Goal: Task Accomplishment & Management: Manage account settings

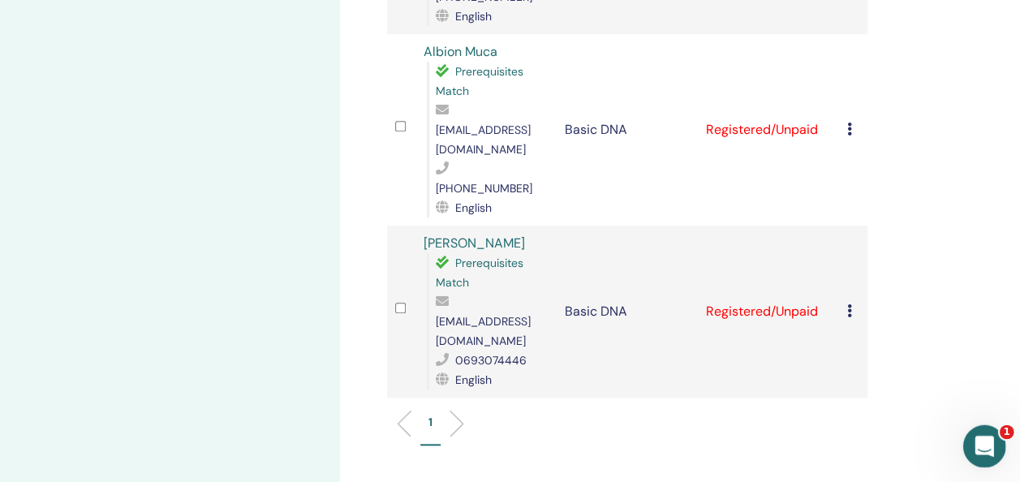
click at [978, 449] on icon "Apri il messenger Intercom" at bounding box center [981, 444] width 27 height 27
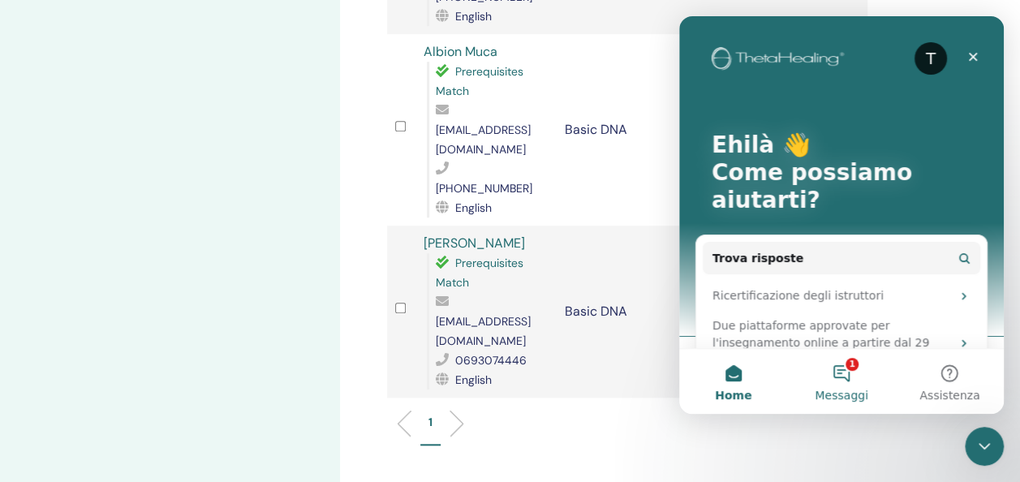
click at [848, 384] on button "1 Messaggi" at bounding box center [841, 381] width 108 height 65
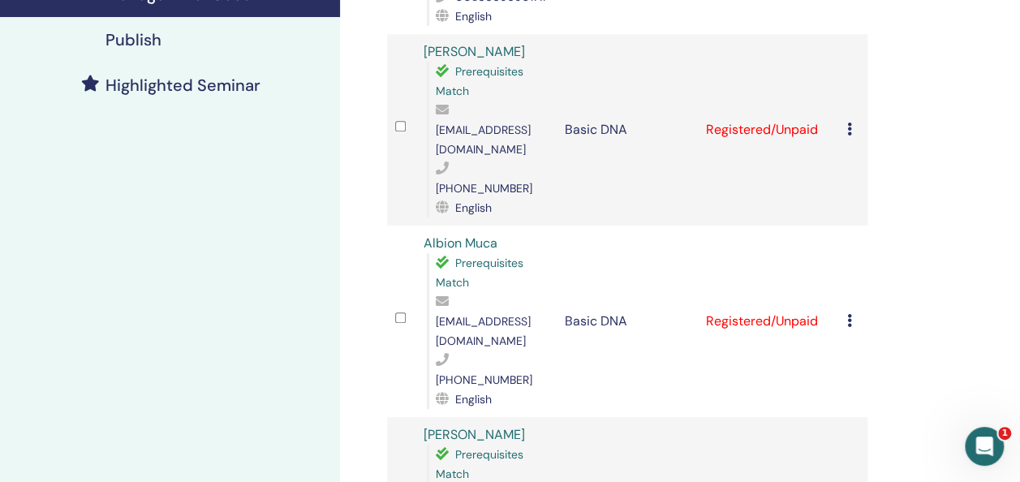
drag, startPoint x: 1017, startPoint y: 183, endPoint x: 1031, endPoint y: 317, distance: 134.5
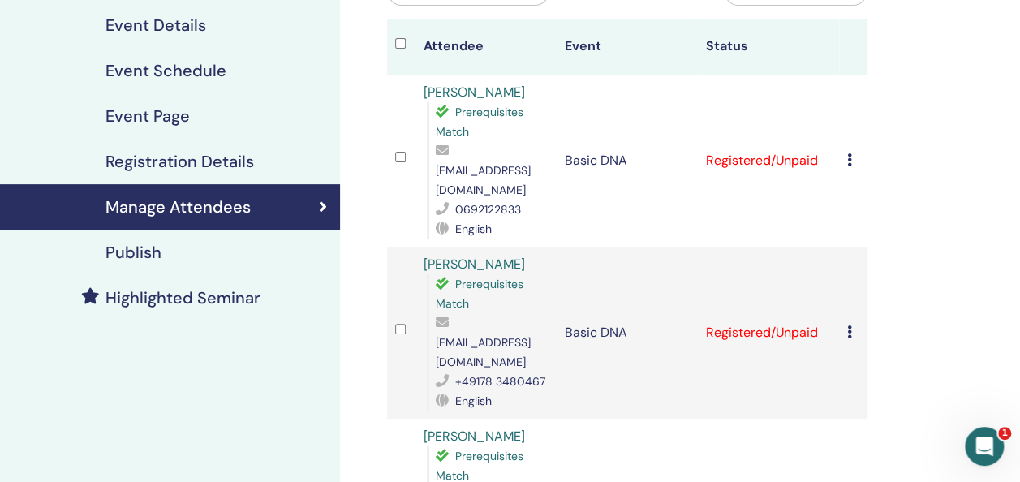
scroll to position [179, 0]
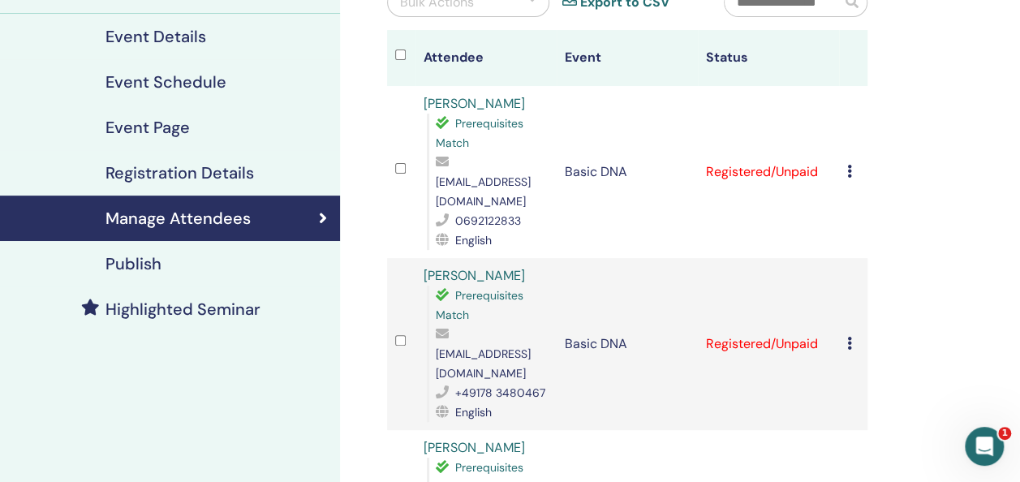
click at [850, 165] on icon at bounding box center [849, 171] width 5 height 13
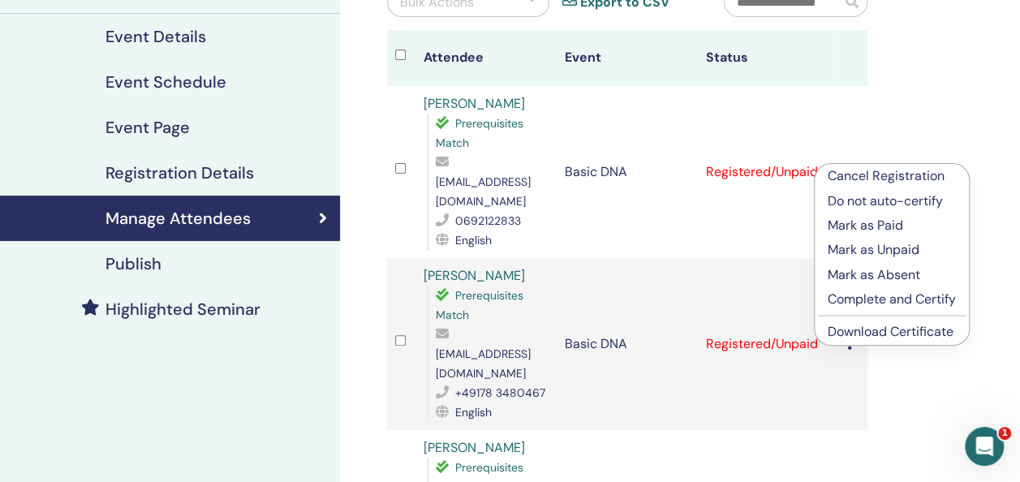
click at [869, 295] on p "Complete and Certify" at bounding box center [891, 299] width 128 height 19
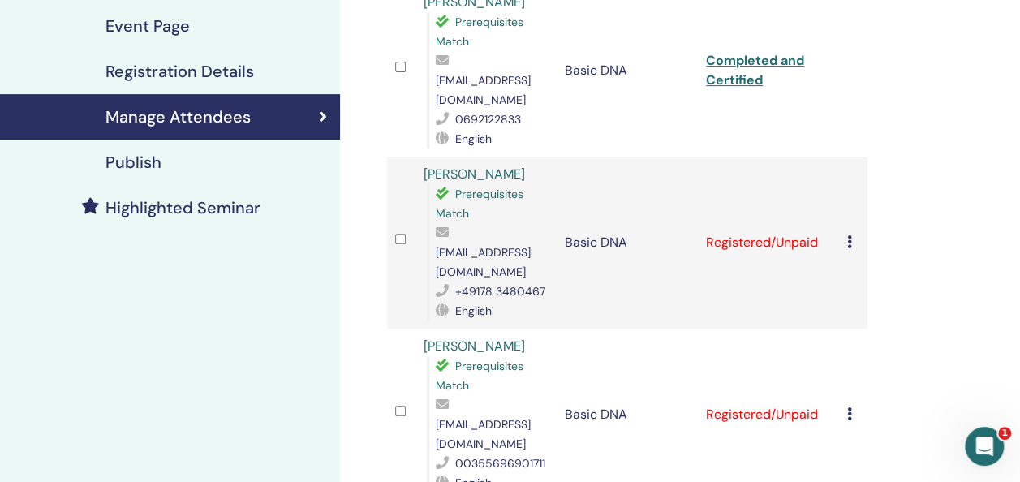
scroll to position [276, 0]
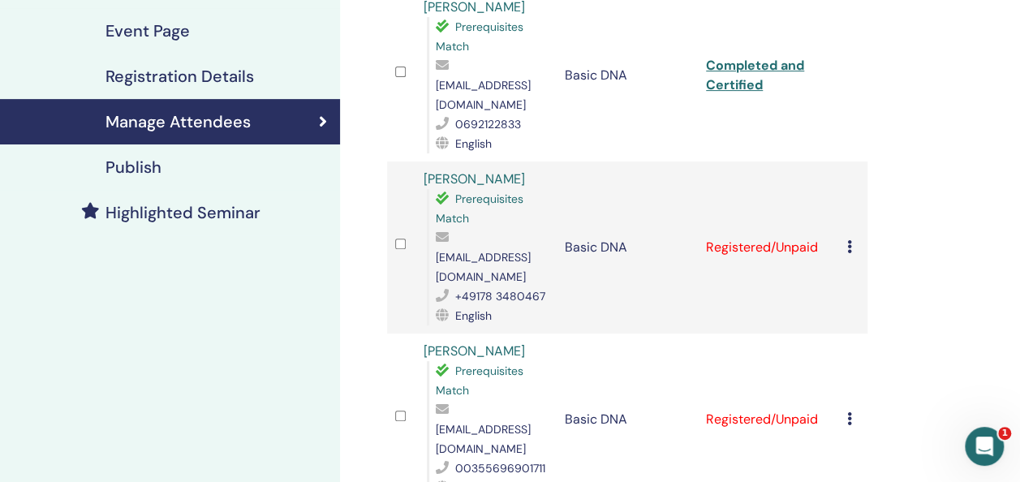
click at [848, 240] on icon at bounding box center [849, 246] width 5 height 13
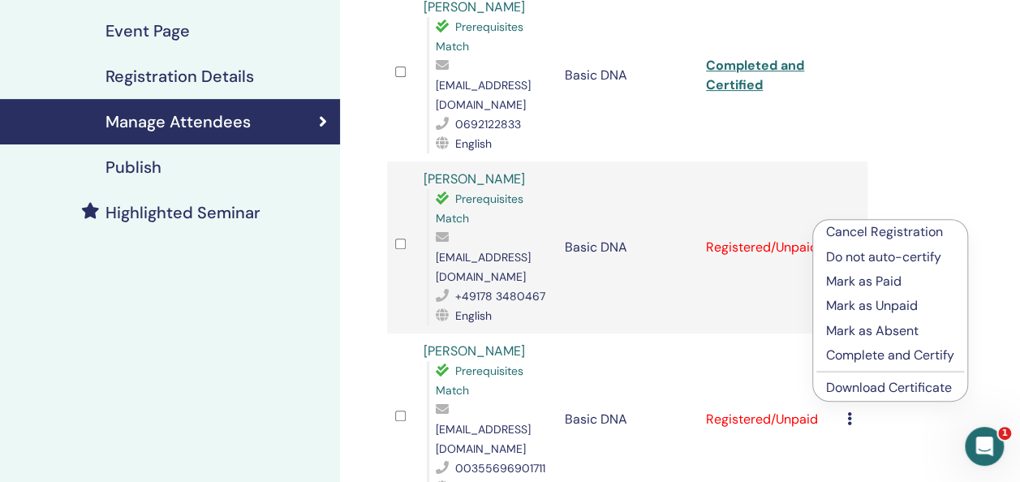
click at [881, 354] on p "Complete and Certify" at bounding box center [890, 355] width 128 height 19
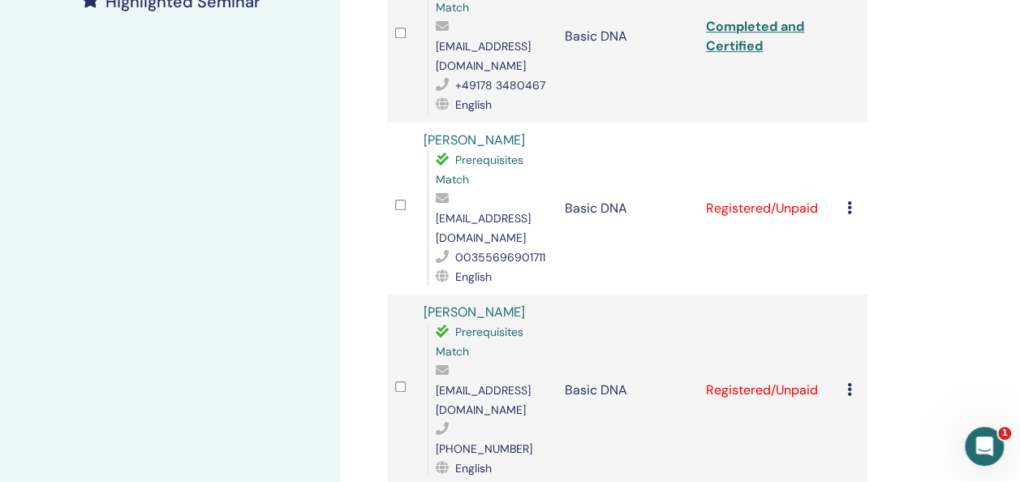
scroll to position [485, 0]
click at [847, 203] on icon at bounding box center [849, 209] width 5 height 13
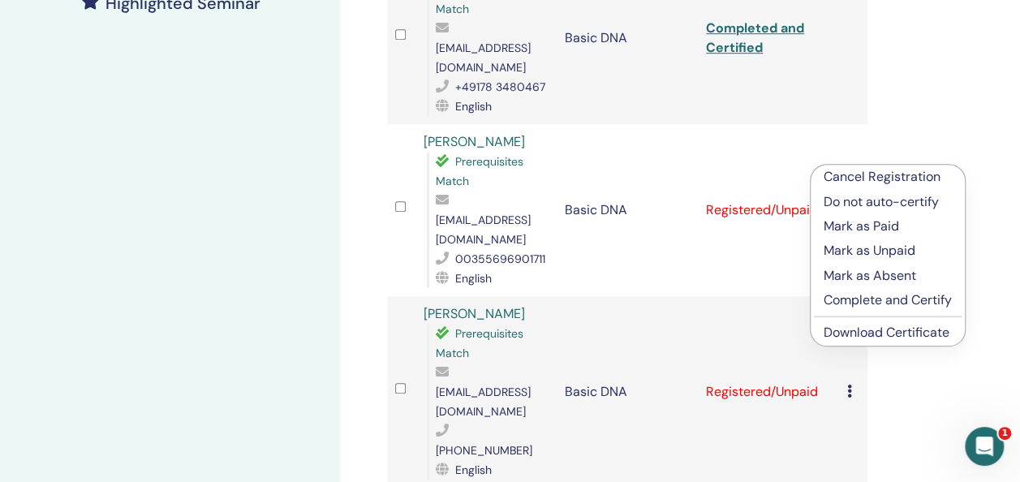
click at [853, 297] on p "Complete and Certify" at bounding box center [887, 299] width 128 height 19
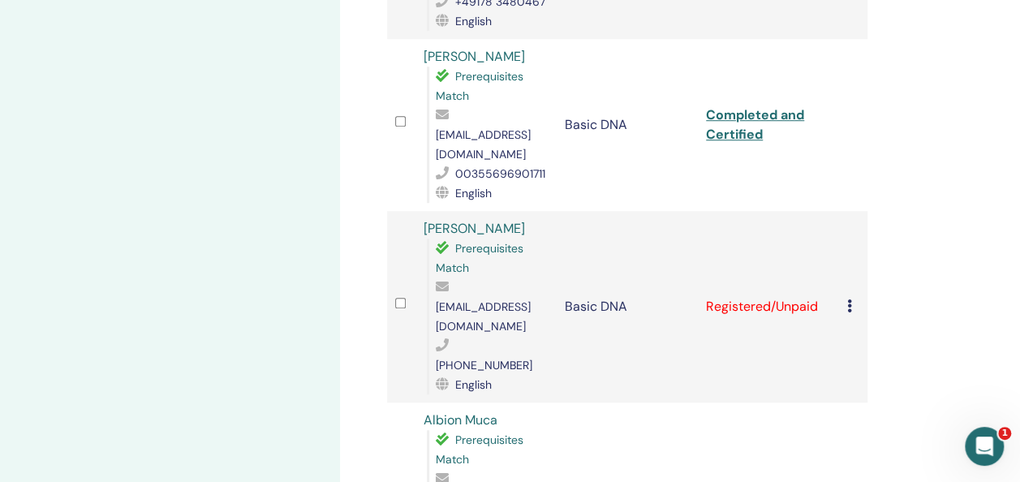
scroll to position [554, 0]
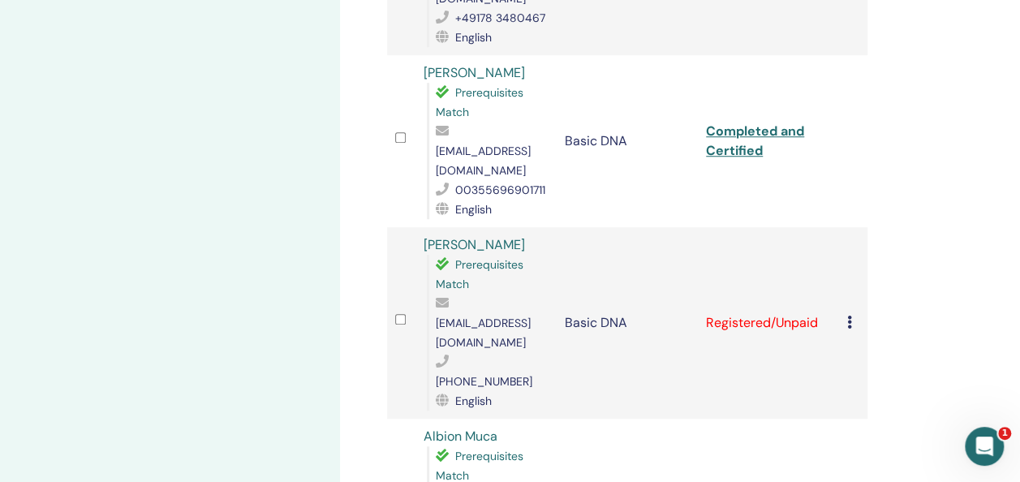
click at [850, 316] on icon at bounding box center [849, 322] width 5 height 13
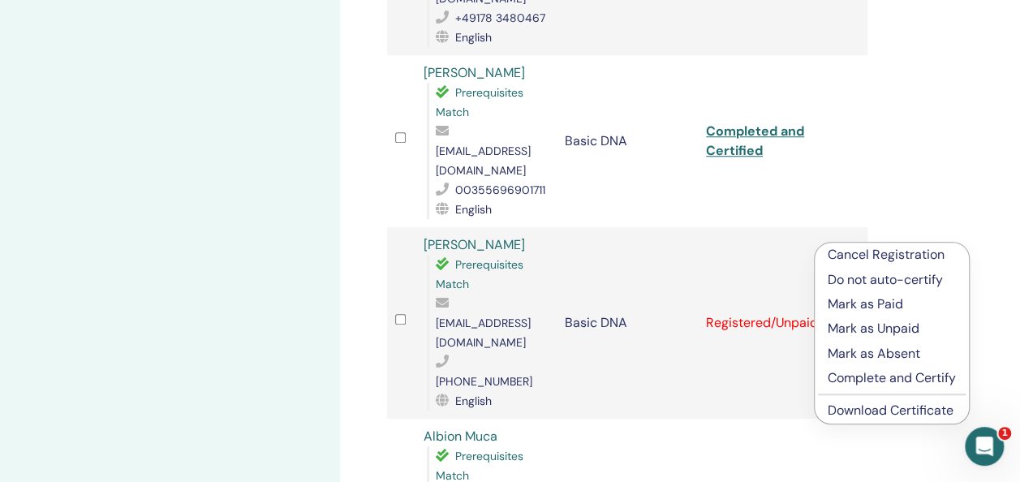
click at [867, 378] on p "Complete and Certify" at bounding box center [891, 377] width 128 height 19
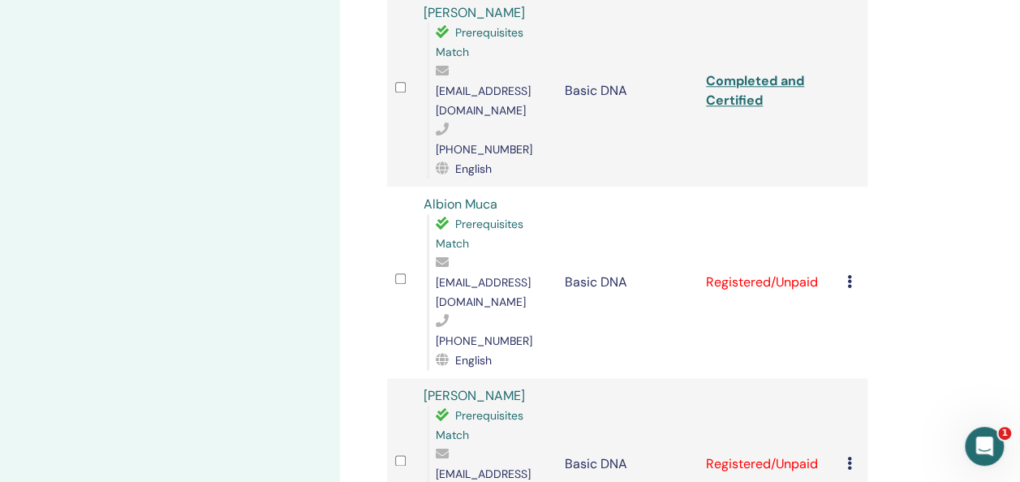
scroll to position [795, 0]
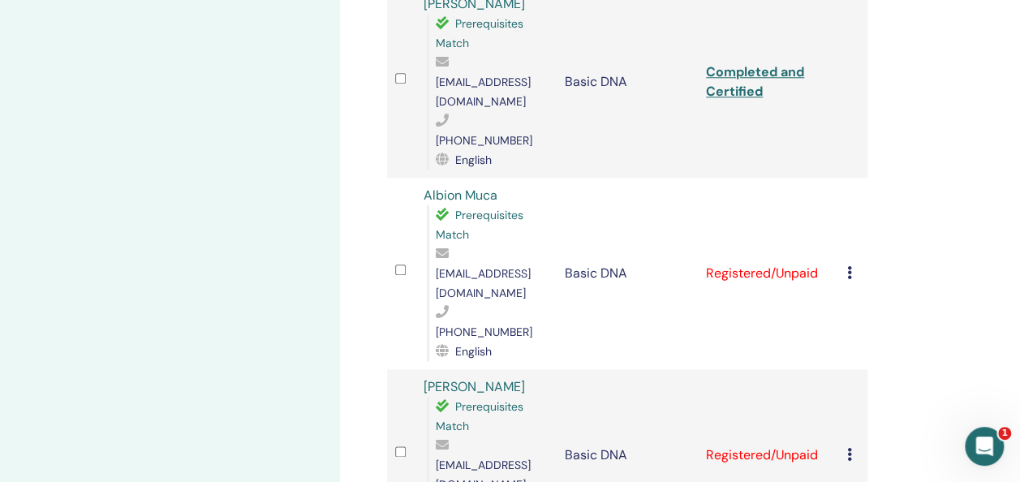
click at [849, 266] on icon at bounding box center [849, 272] width 5 height 13
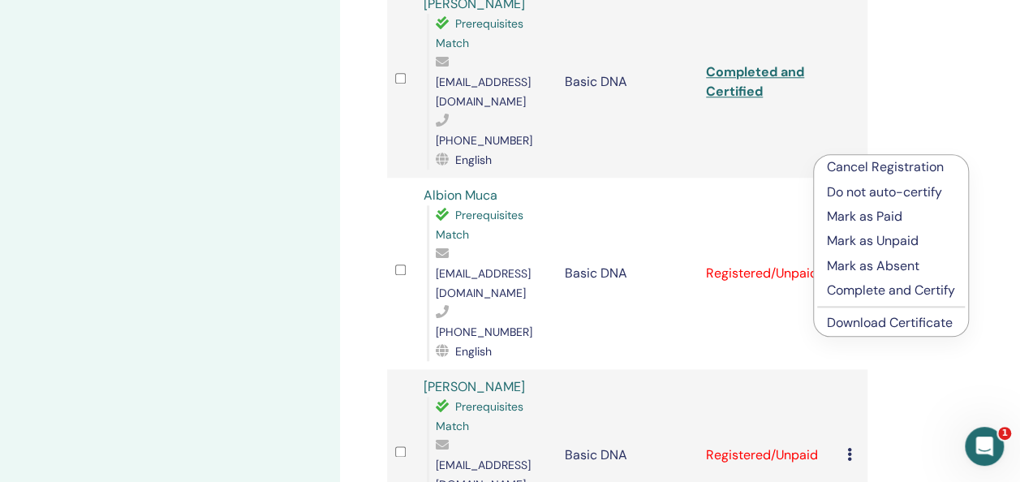
click at [880, 293] on p "Complete and Certify" at bounding box center [891, 290] width 128 height 19
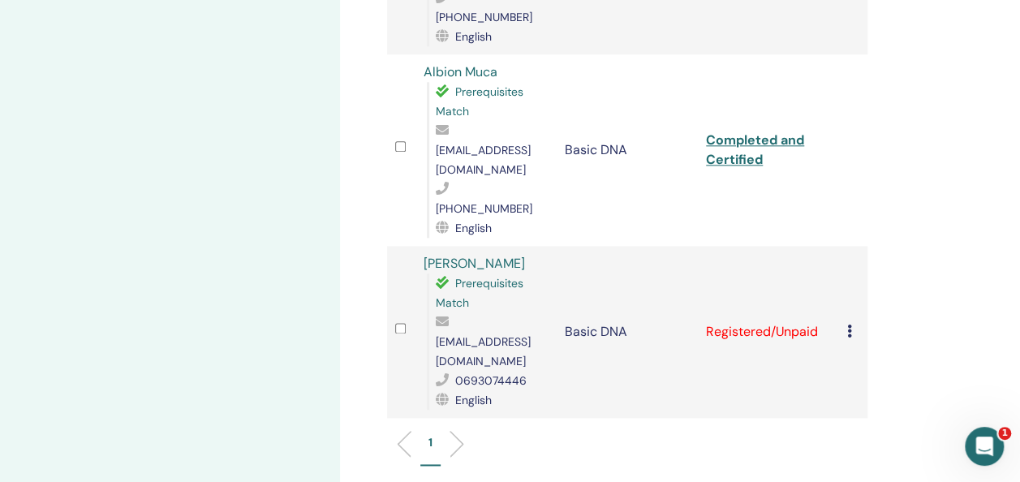
scroll to position [912, 0]
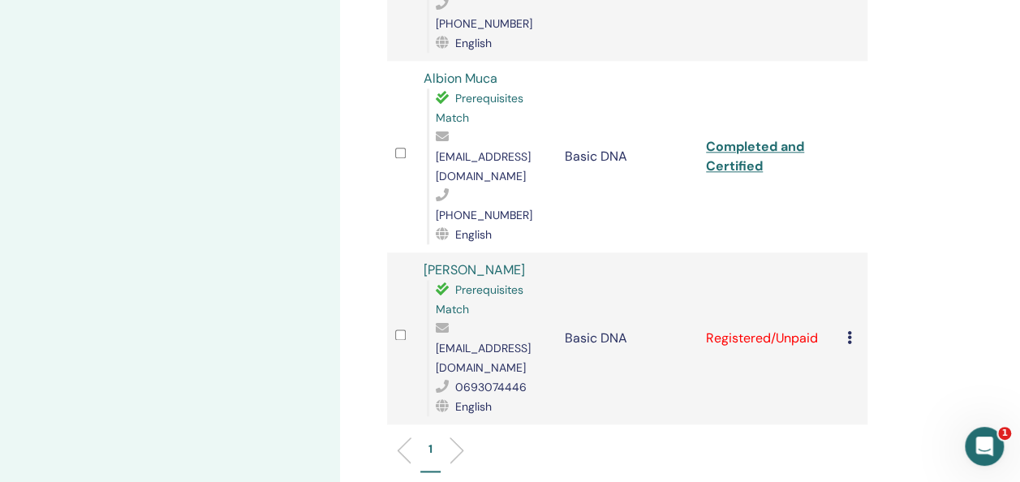
click at [849, 331] on icon at bounding box center [849, 337] width 5 height 13
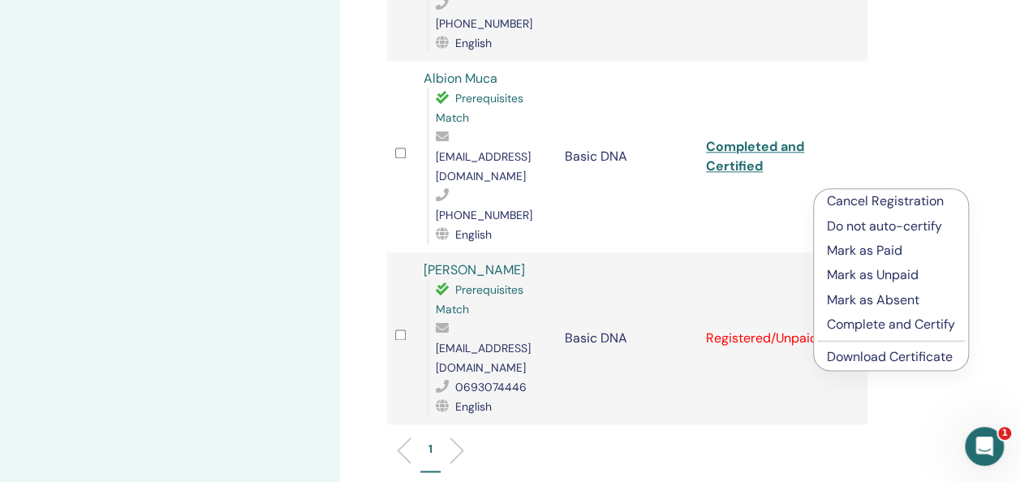
click at [874, 323] on p "Complete and Certify" at bounding box center [891, 324] width 128 height 19
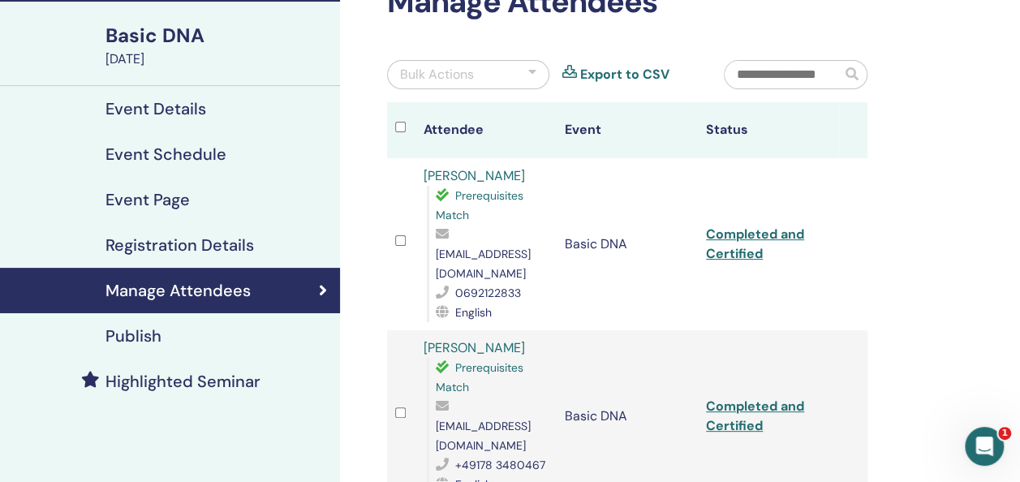
scroll to position [118, 0]
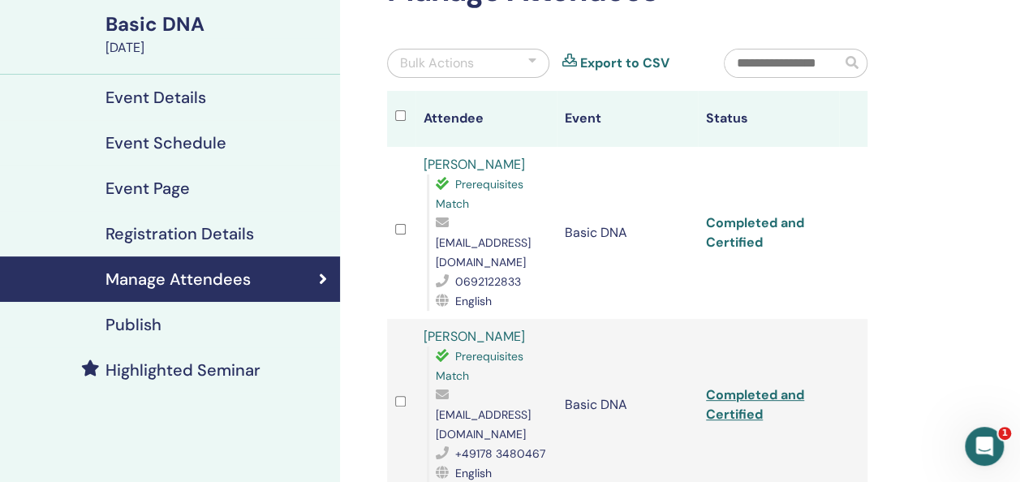
click at [736, 214] on link "Completed and Certified" at bounding box center [755, 232] width 98 height 36
click at [750, 386] on link "Completed and Certified" at bounding box center [755, 404] width 98 height 36
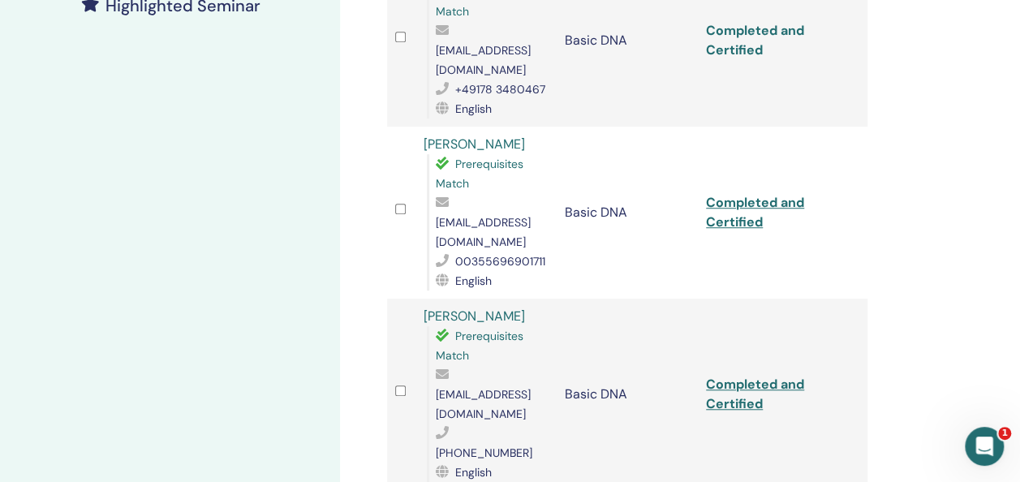
scroll to position [505, 0]
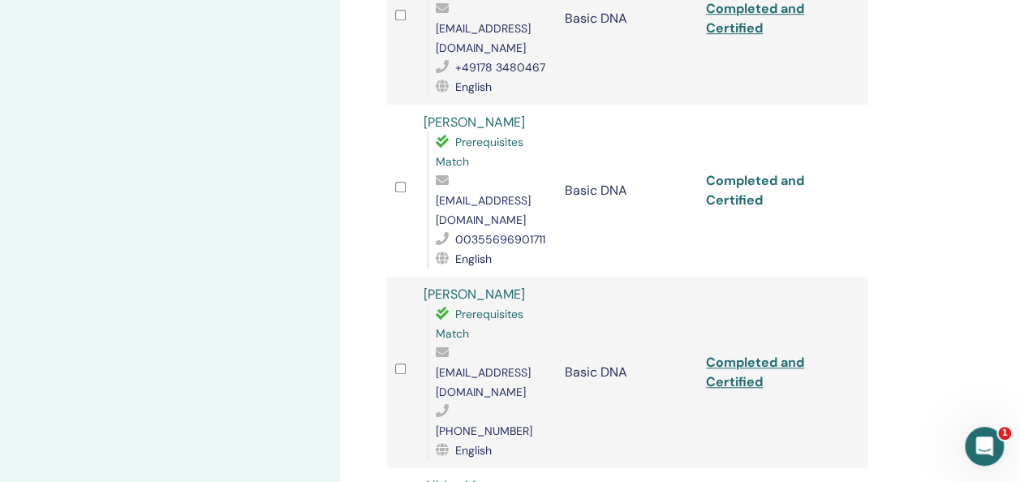
click at [750, 172] on link "Completed and Certified" at bounding box center [755, 190] width 98 height 36
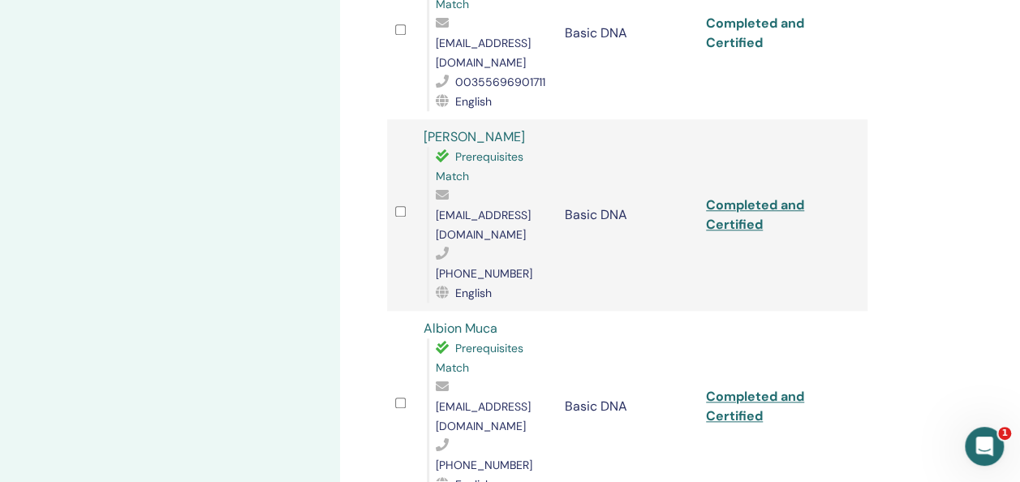
scroll to position [667, 0]
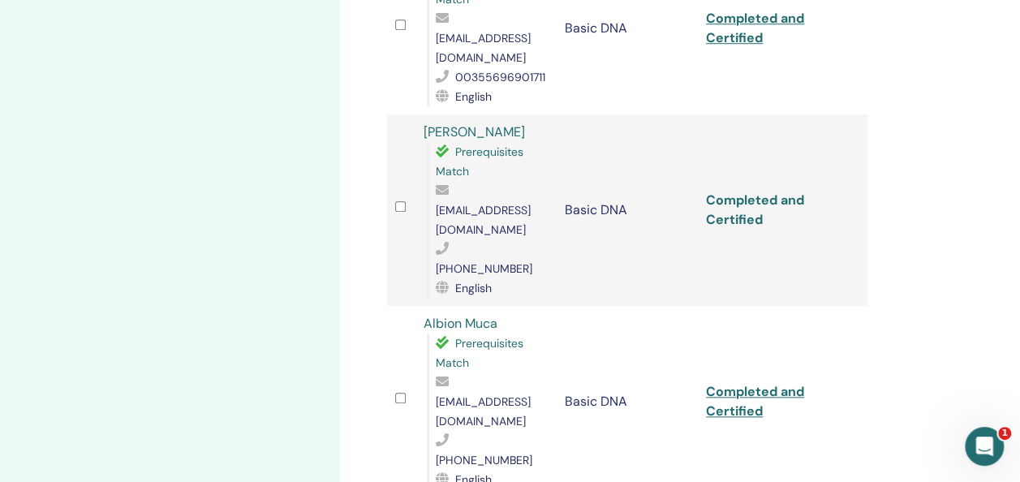
click at [735, 191] on link "Completed and Certified" at bounding box center [755, 209] width 98 height 36
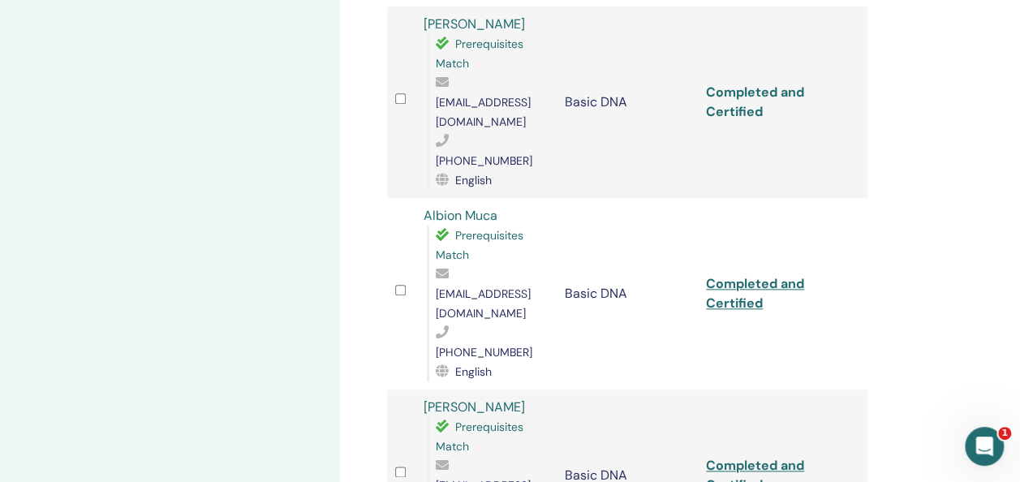
scroll to position [824, 0]
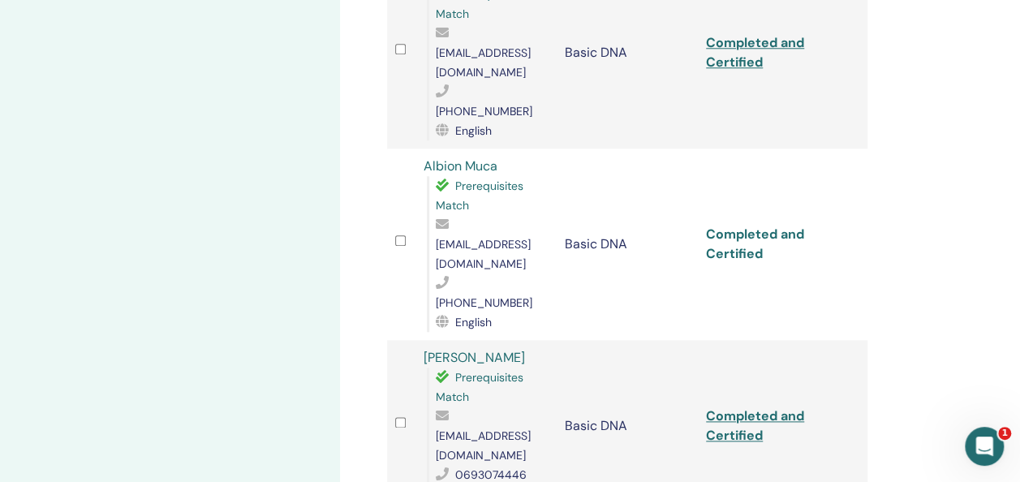
click at [751, 225] on link "Completed and Certified" at bounding box center [755, 243] width 98 height 36
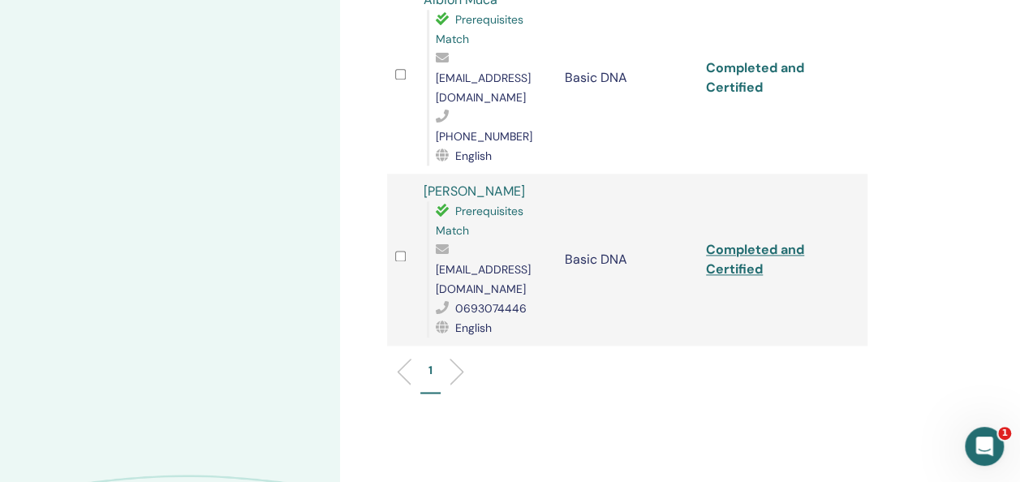
scroll to position [964, 0]
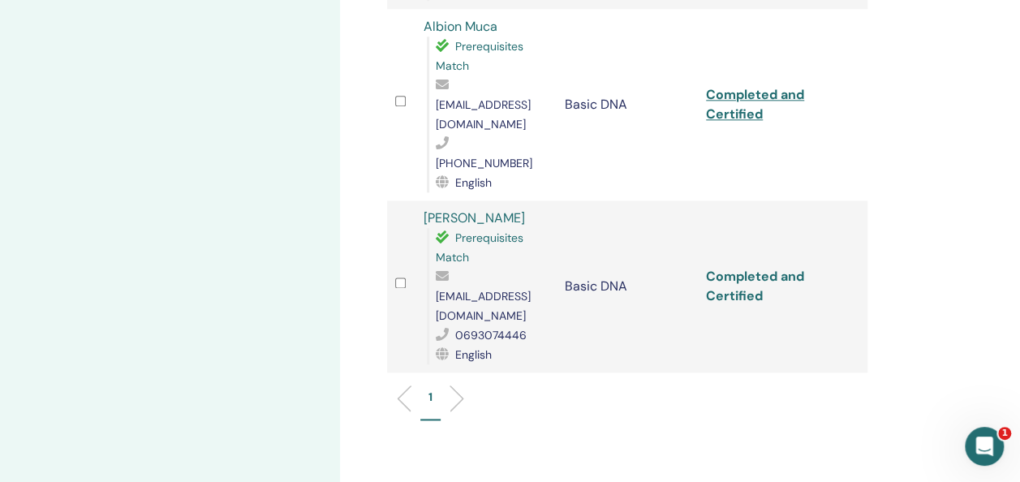
click at [745, 268] on link "Completed and Certified" at bounding box center [755, 286] width 98 height 36
